Goal: Find specific page/section: Find specific page/section

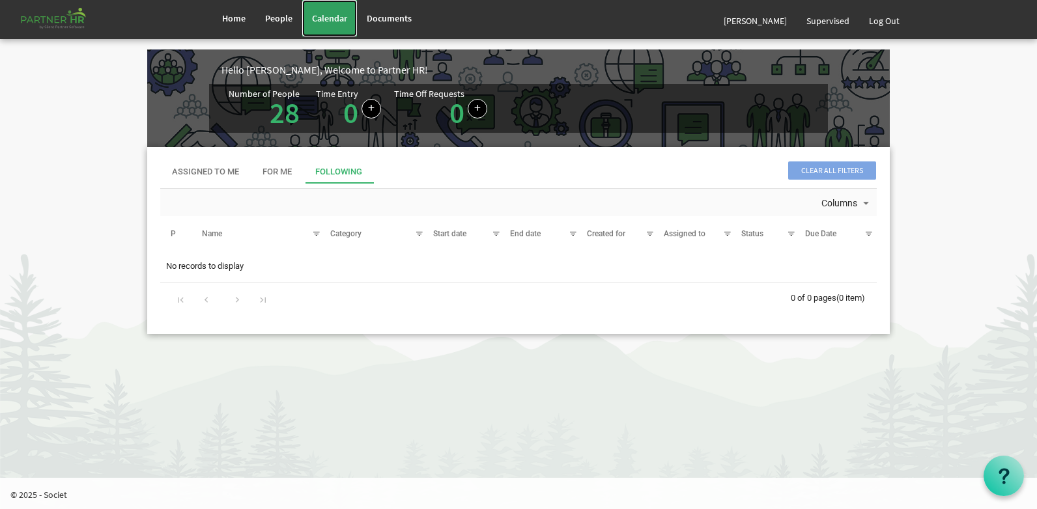
click at [324, 21] on span "Calendar" at bounding box center [329, 18] width 35 height 12
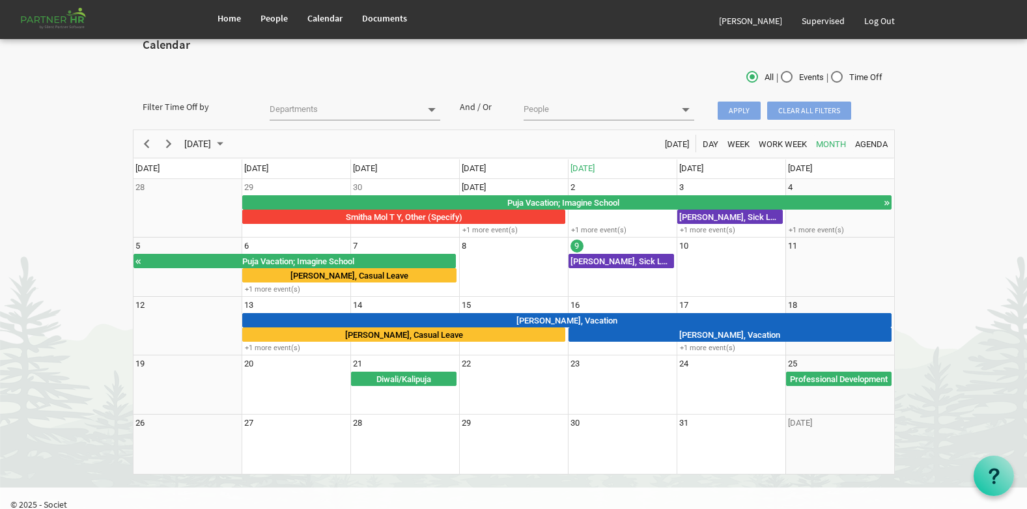
scroll to position [27, 0]
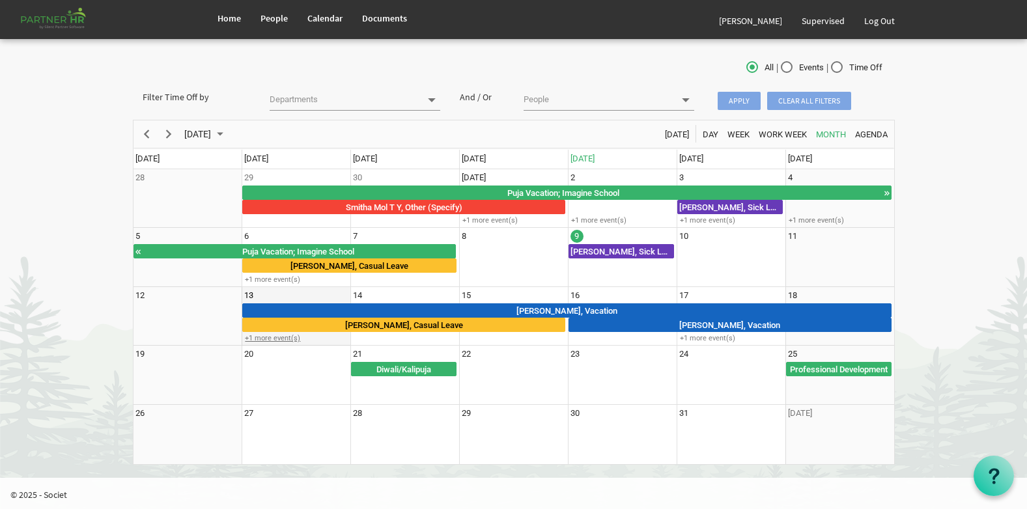
click at [266, 339] on div "+1 more event(s)" at bounding box center [296, 339] width 108 height 10
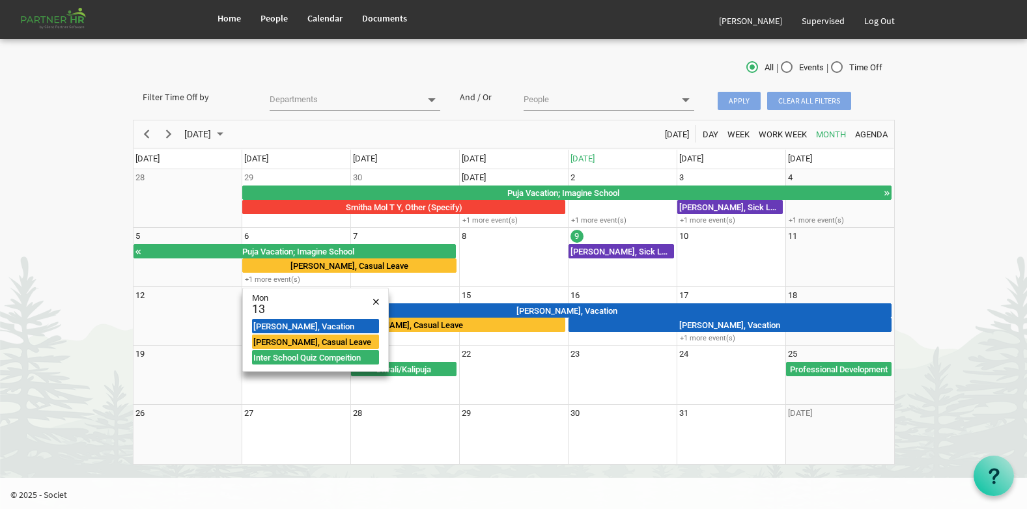
click at [971, 294] on body "Home People Calendar" at bounding box center [513, 226] width 1027 height 506
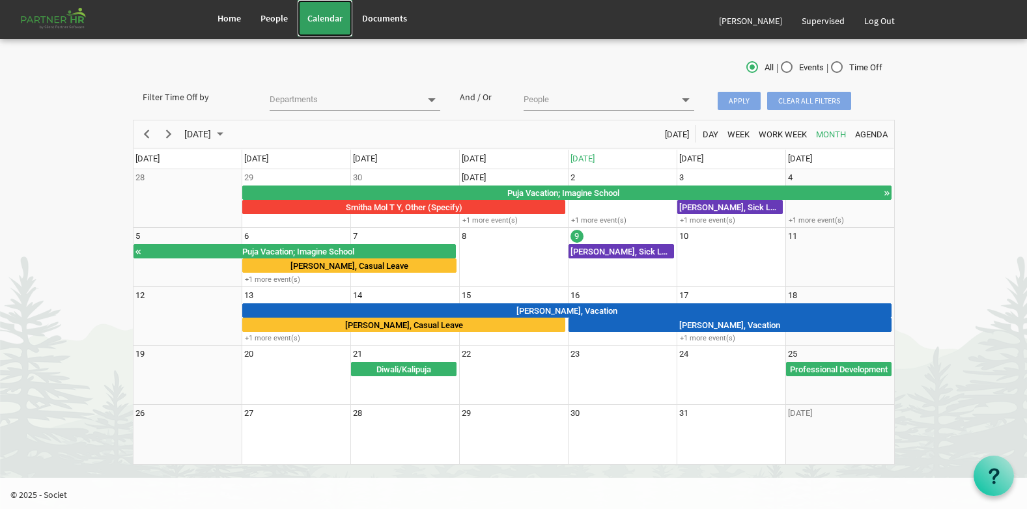
click at [331, 18] on span "Calendar" at bounding box center [325, 18] width 35 height 12
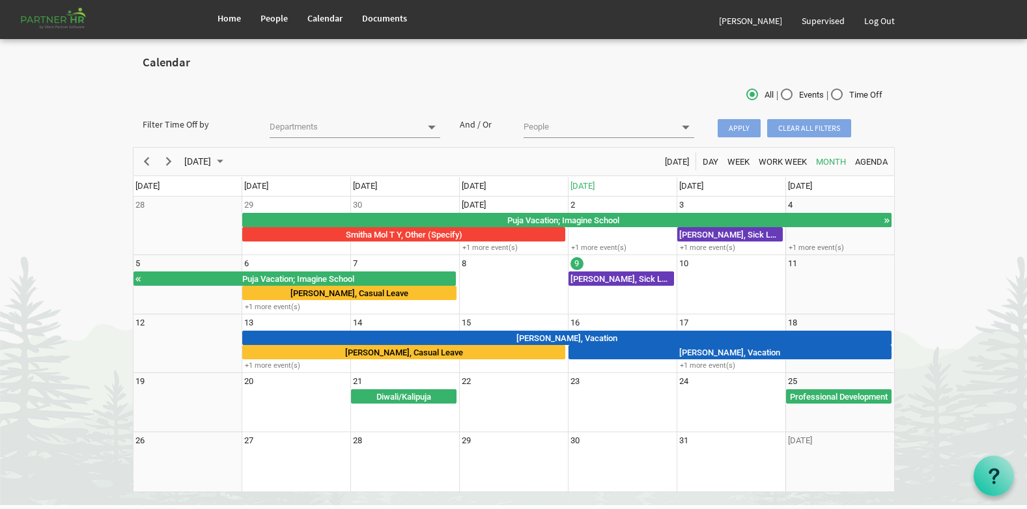
click at [314, 125] on input "text" at bounding box center [345, 127] width 151 height 18
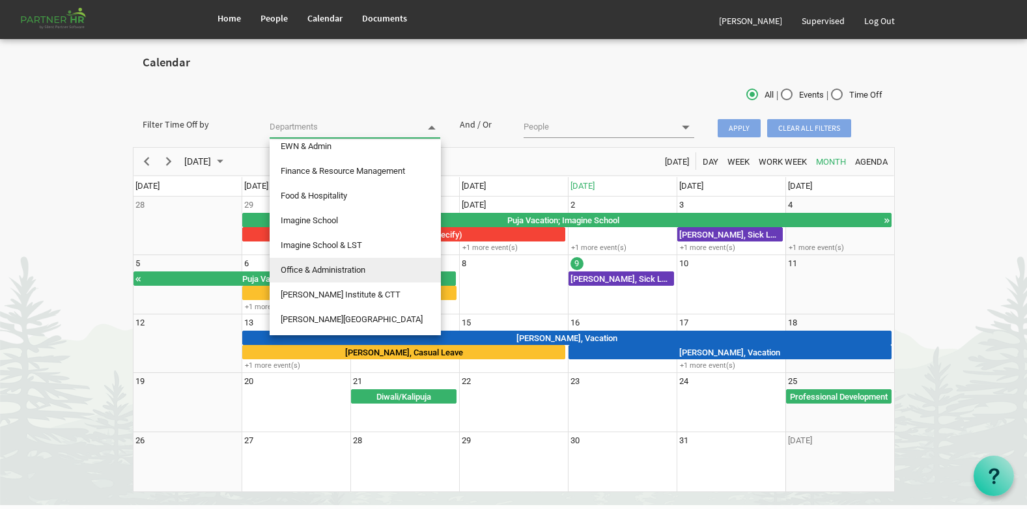
scroll to position [130, 0]
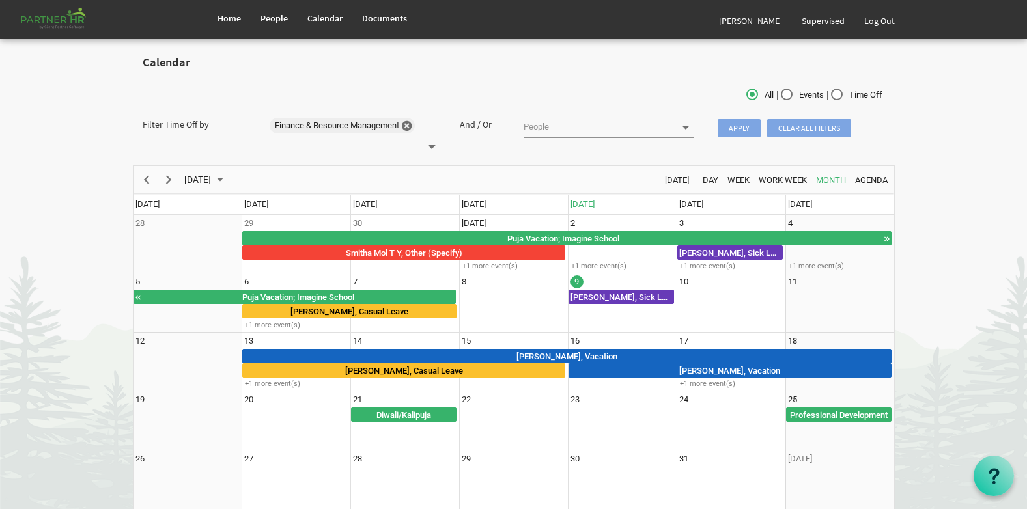
click at [739, 127] on span "Apply" at bounding box center [739, 128] width 43 height 18
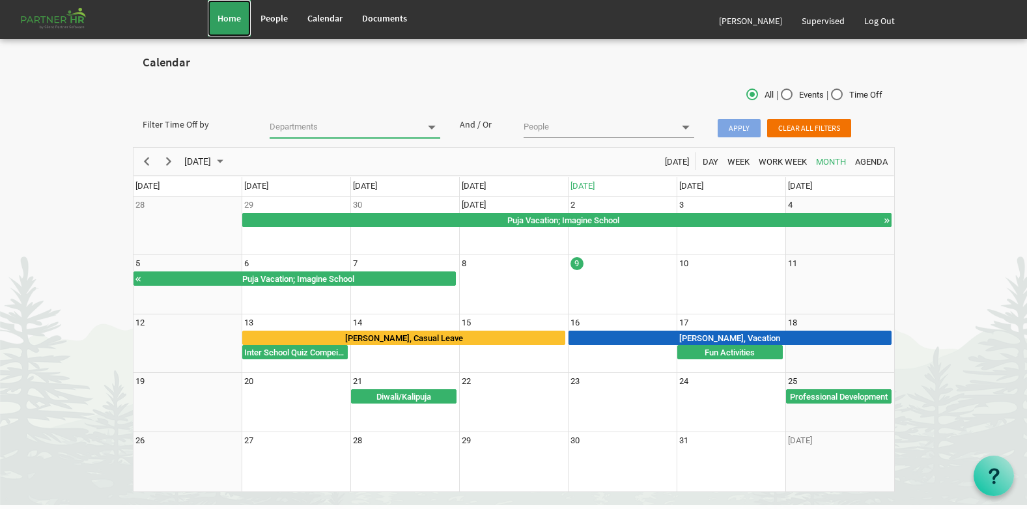
click at [237, 22] on span "Home" at bounding box center [229, 18] width 23 height 12
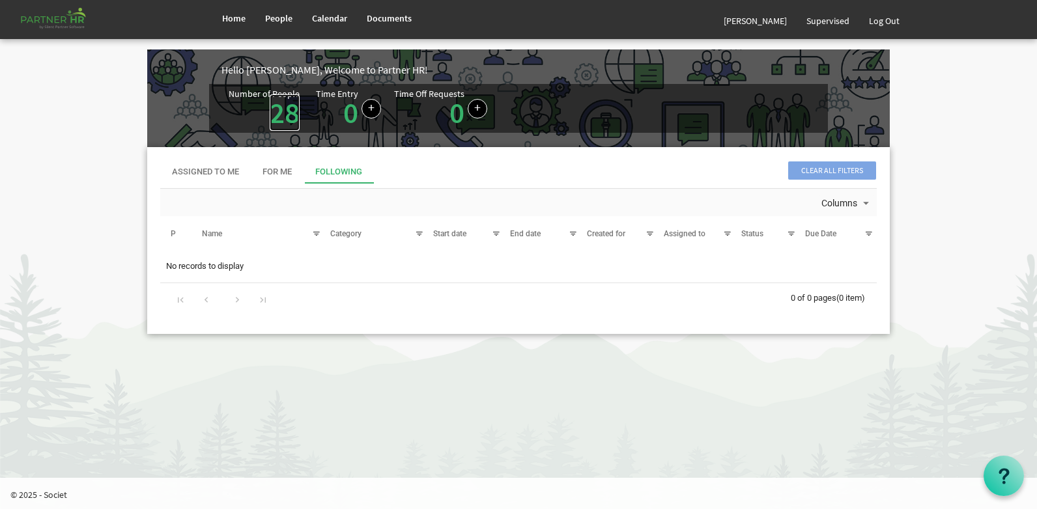
click at [280, 111] on link "28" at bounding box center [285, 112] width 30 height 36
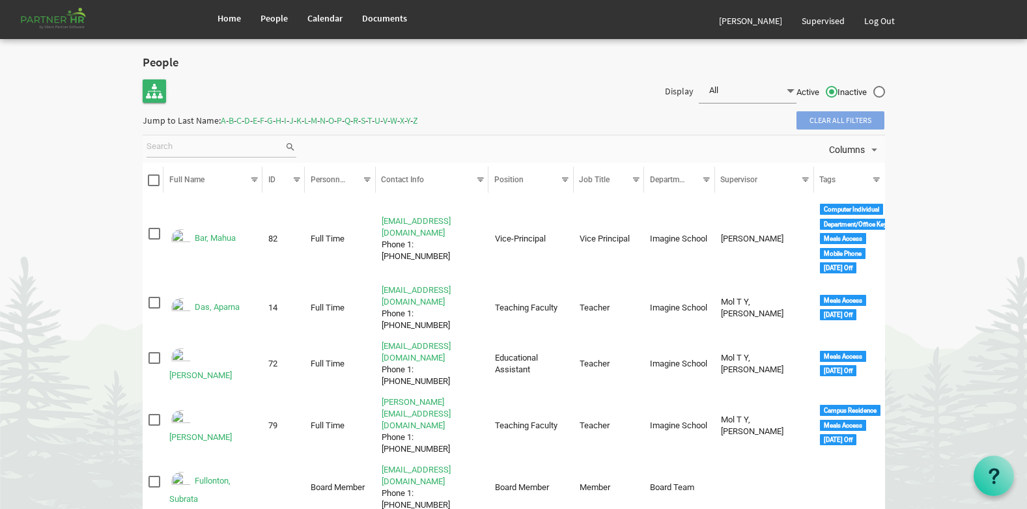
click at [171, 148] on input "search" at bounding box center [216, 147] width 138 height 20
type input "Ariga"
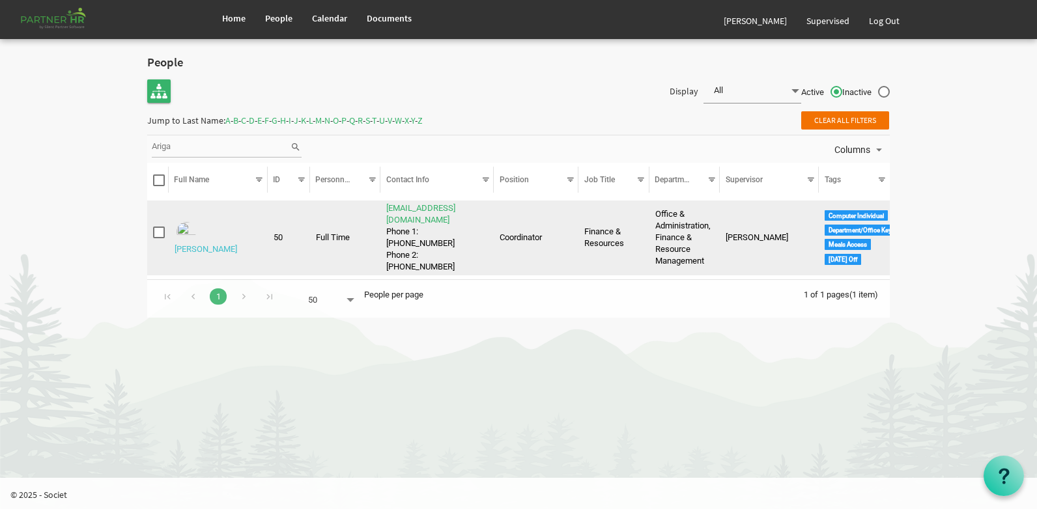
click at [220, 244] on link "Raveendra, Ariga" at bounding box center [206, 249] width 63 height 10
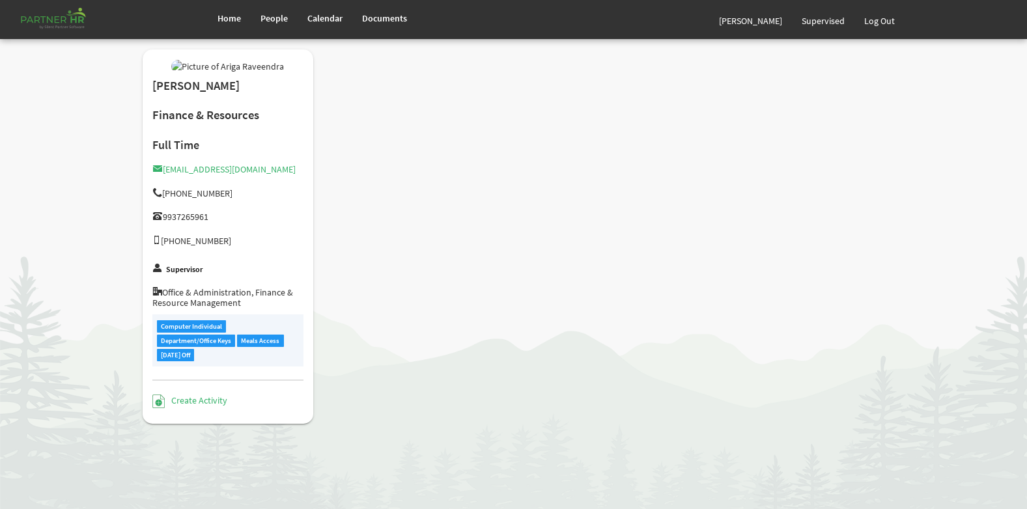
scroll to position [89, 0]
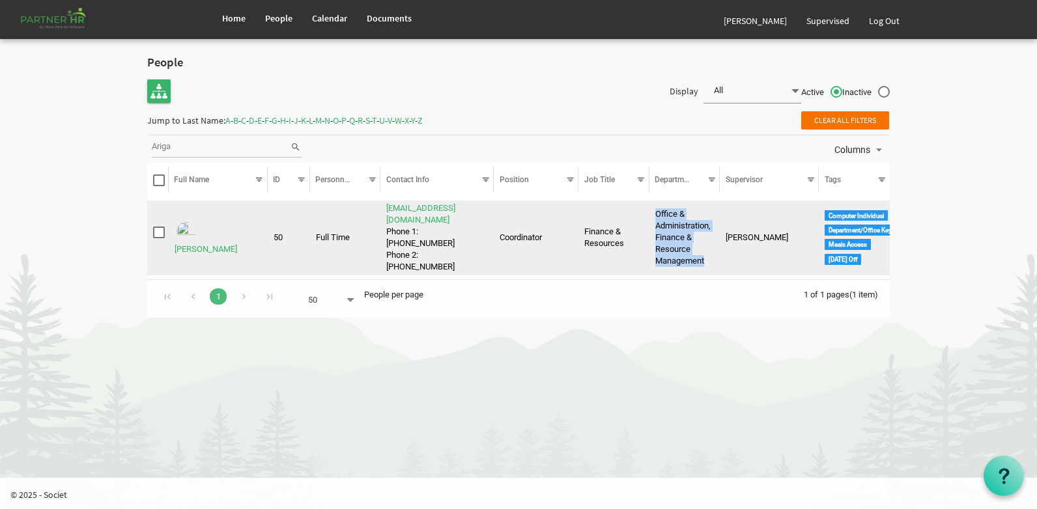
drag, startPoint x: 657, startPoint y: 207, endPoint x: 707, endPoint y: 257, distance: 70.9
click at [707, 257] on td "Office & Administration, Finance & Resource Management" at bounding box center [685, 239] width 71 height 76
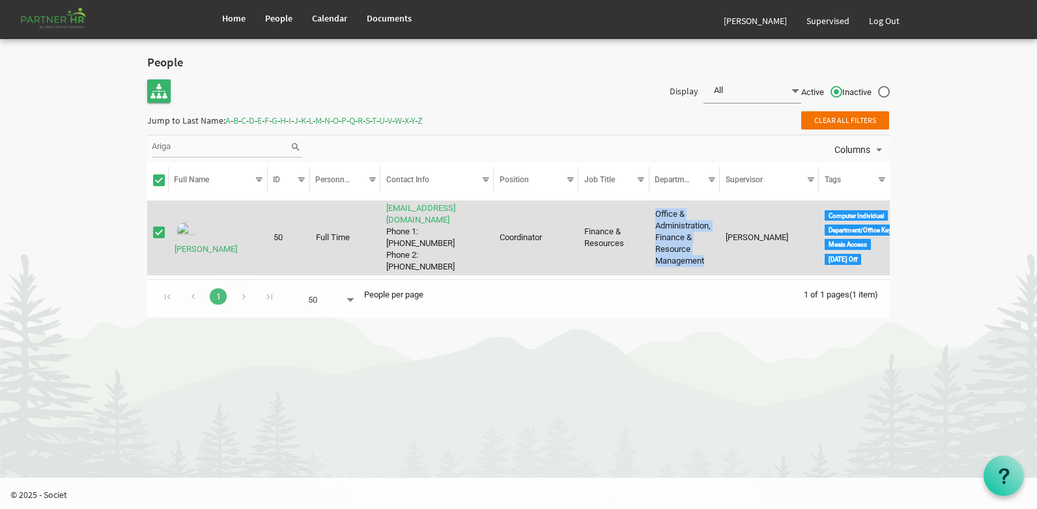
copy td "Office & Administration, Finance & Resource Management"
